Goal: Navigation & Orientation: Find specific page/section

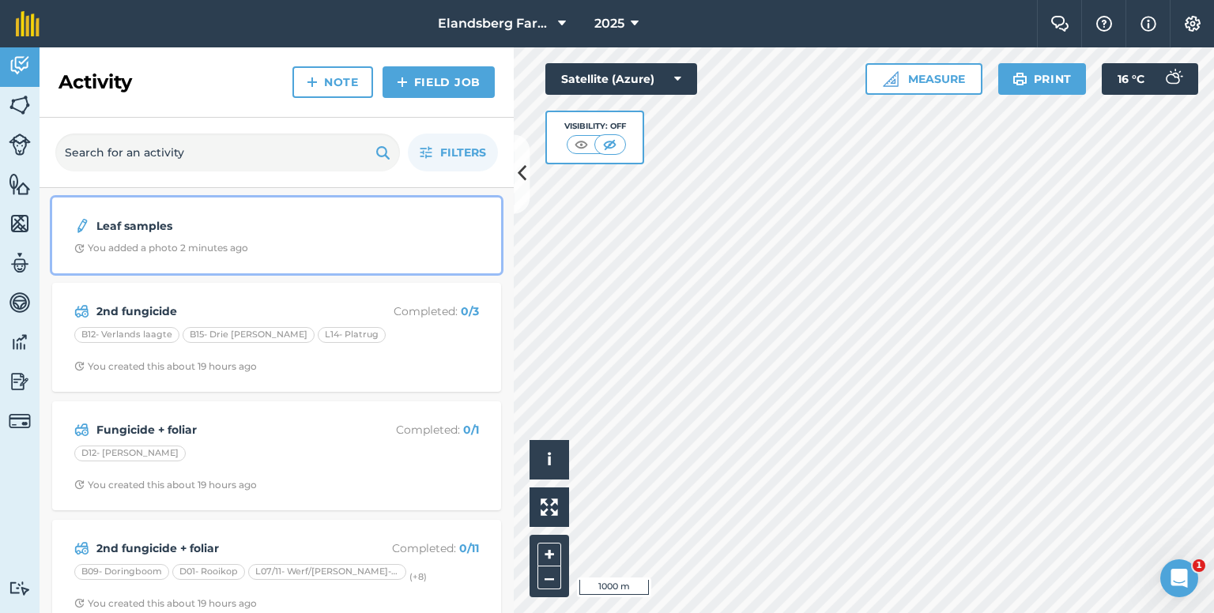
click at [172, 221] on strong "Leaf samples" at bounding box center [221, 225] width 251 height 17
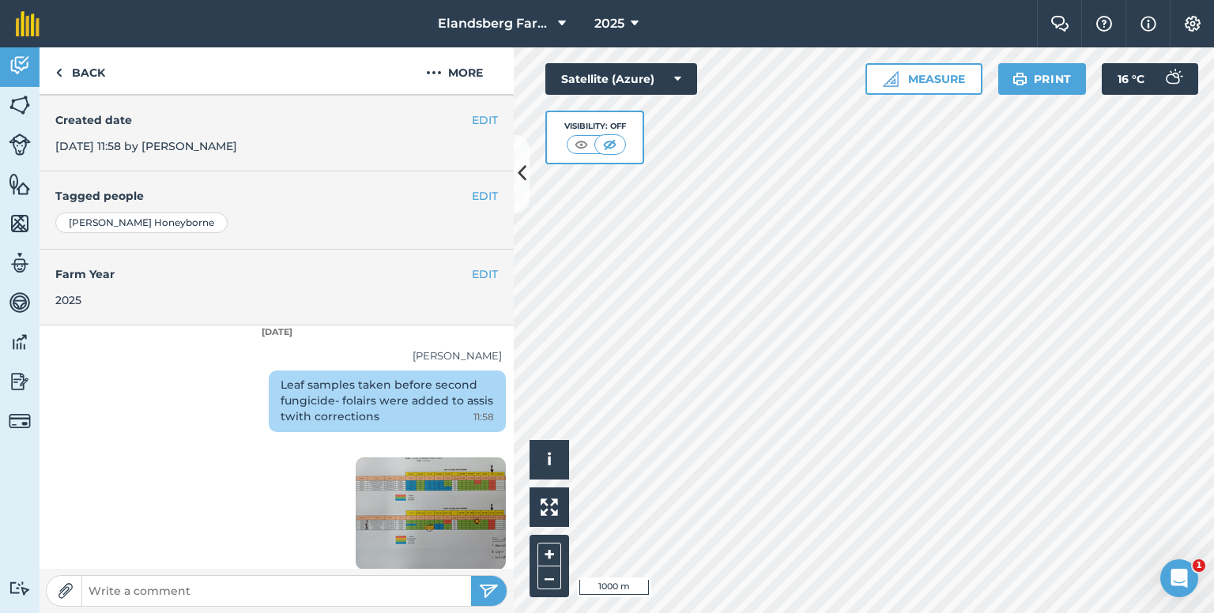
scroll to position [300, 0]
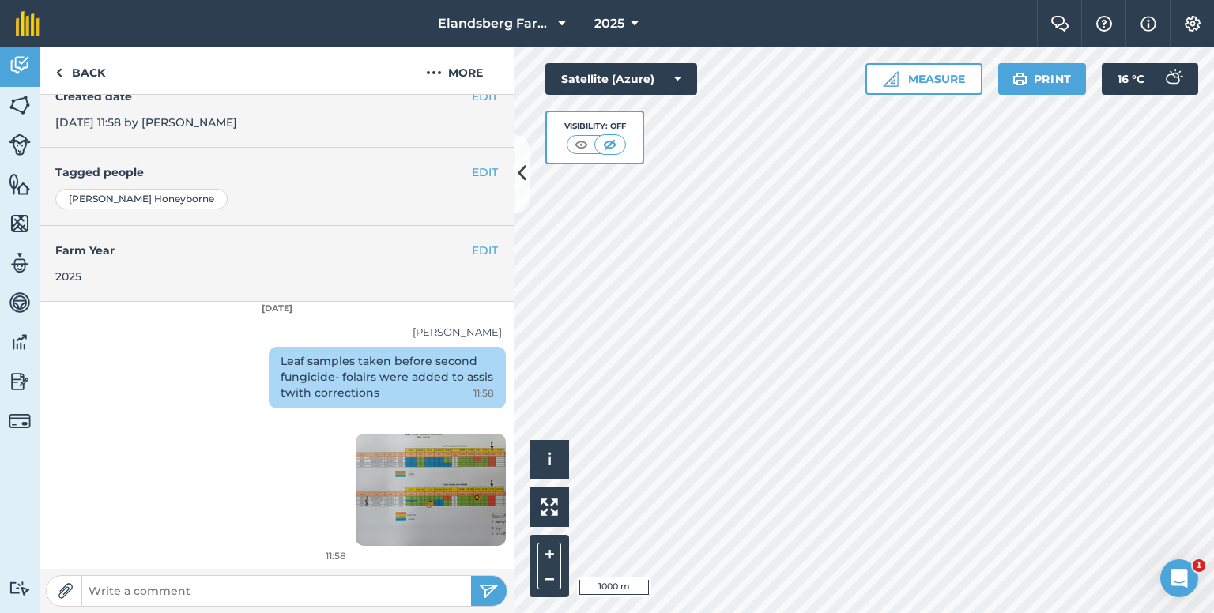
click at [398, 494] on img at bounding box center [431, 490] width 150 height 112
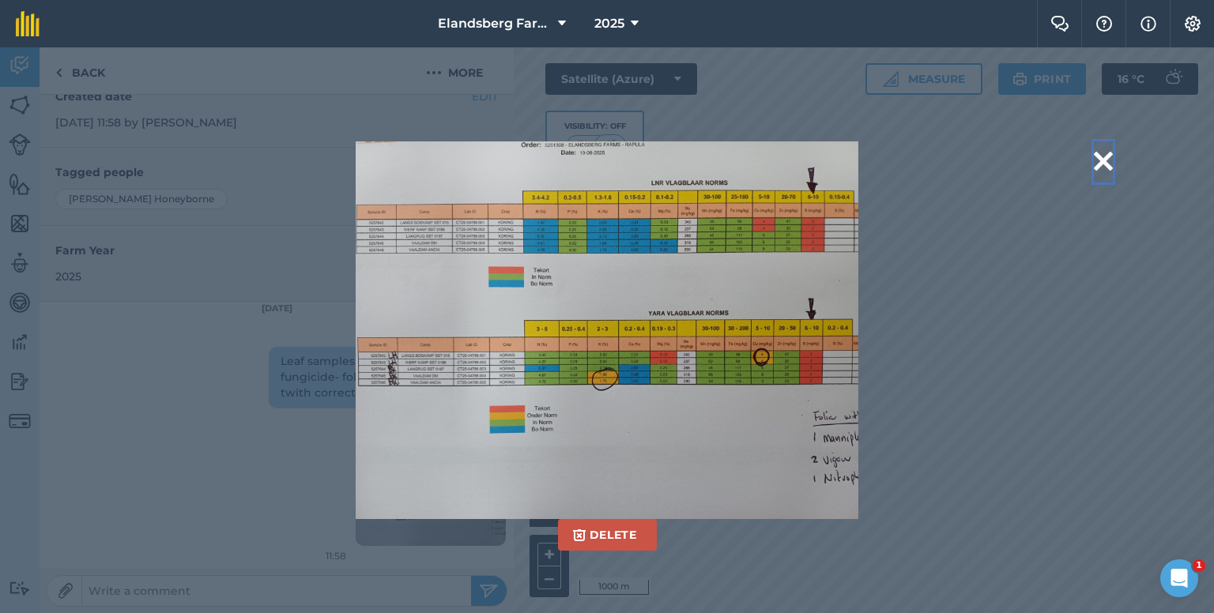
click at [1097, 162] on button at bounding box center [1103, 162] width 19 height 40
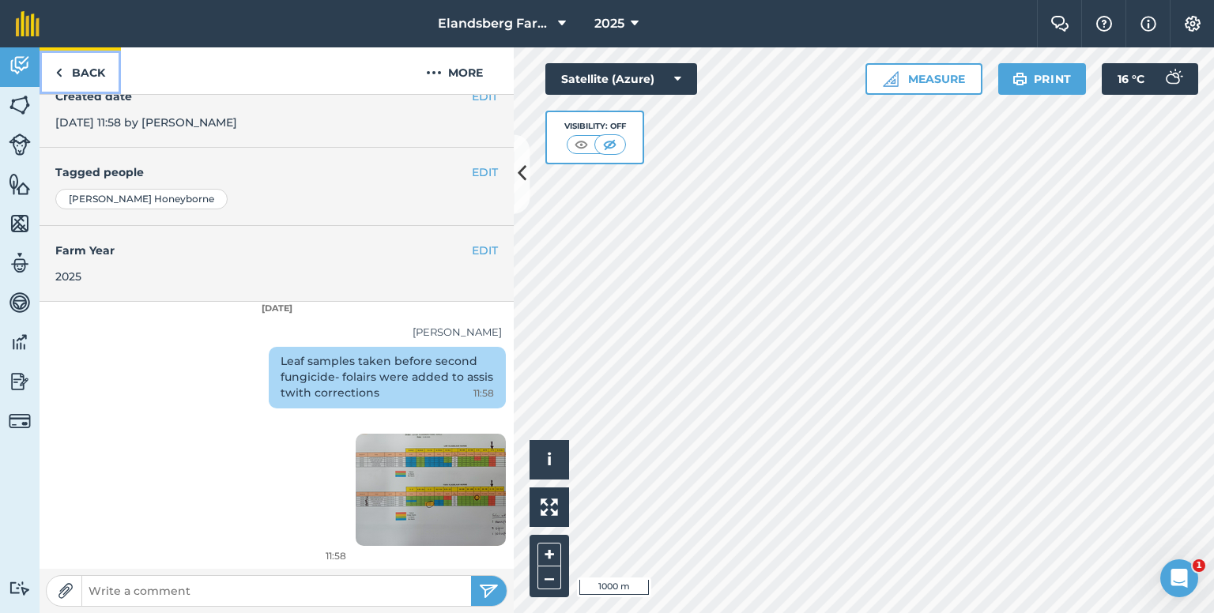
click at [77, 64] on link "Back" at bounding box center [80, 70] width 81 height 47
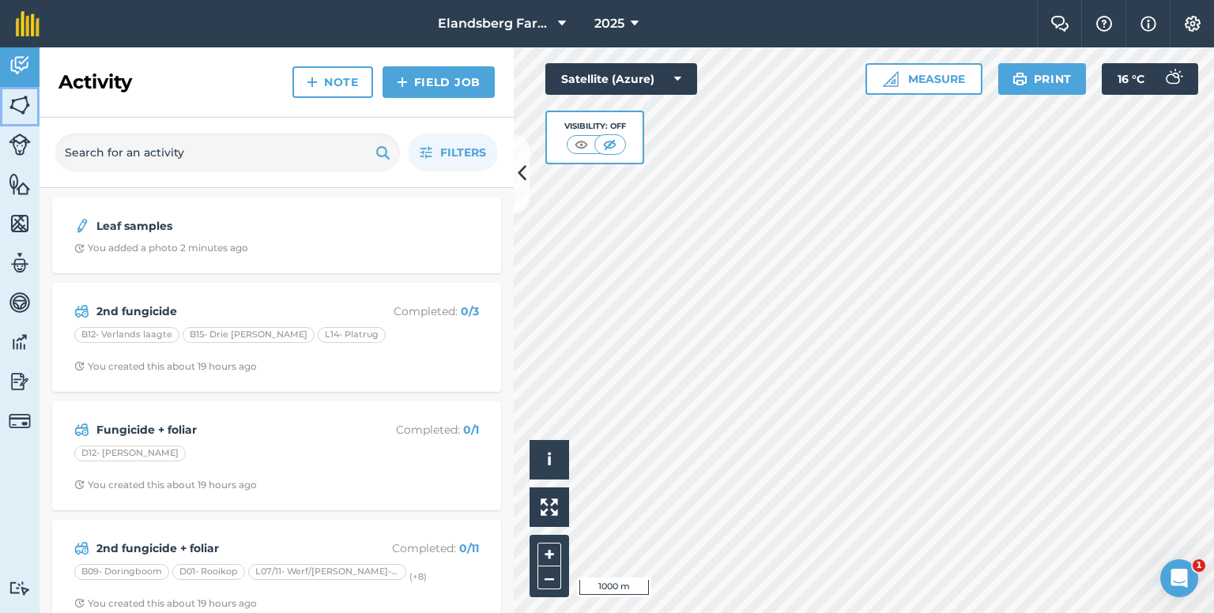
click at [16, 111] on img at bounding box center [20, 105] width 22 height 24
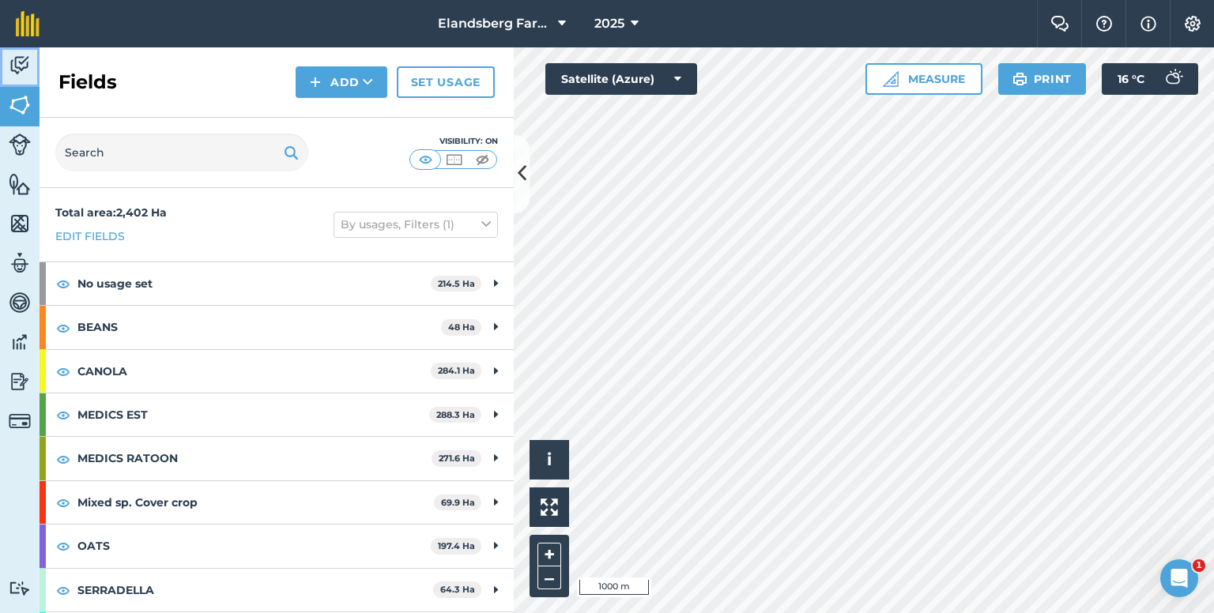
click at [21, 61] on img at bounding box center [20, 66] width 22 height 24
